Goal: Information Seeking & Learning: Learn about a topic

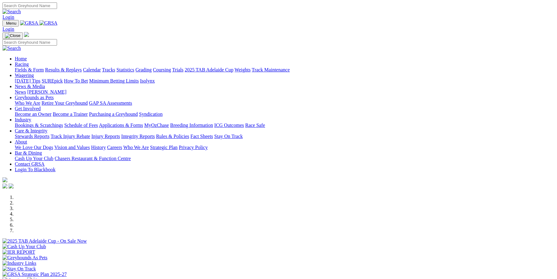
scroll to position [144, 0]
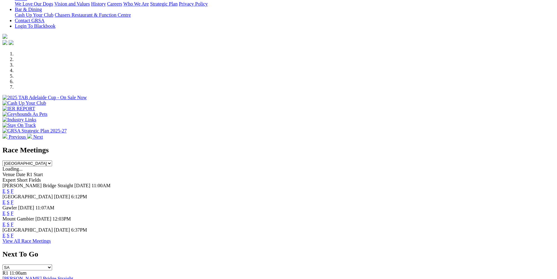
click at [14, 222] on link "F" at bounding box center [12, 224] width 3 height 5
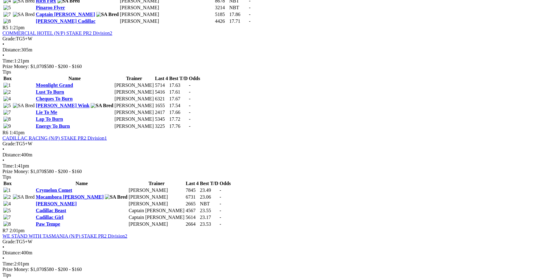
scroll to position [802, 0]
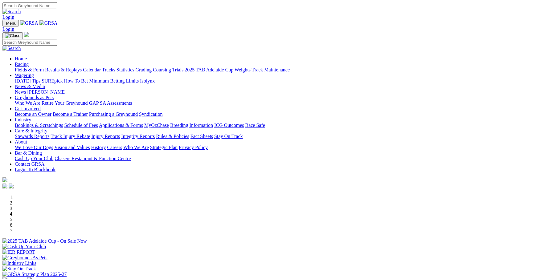
scroll to position [144, 0]
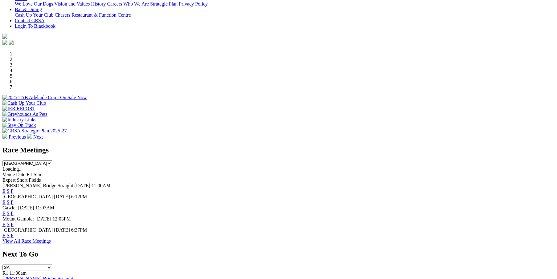
click at [14, 233] on link "F" at bounding box center [12, 235] width 3 height 5
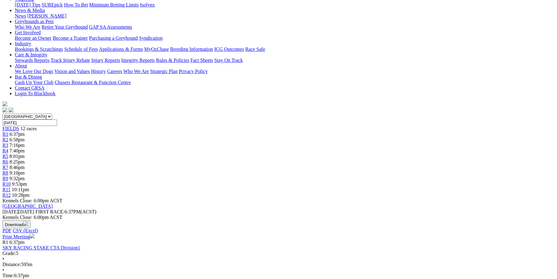
scroll to position [82, 0]
